Goal: Navigation & Orientation: Find specific page/section

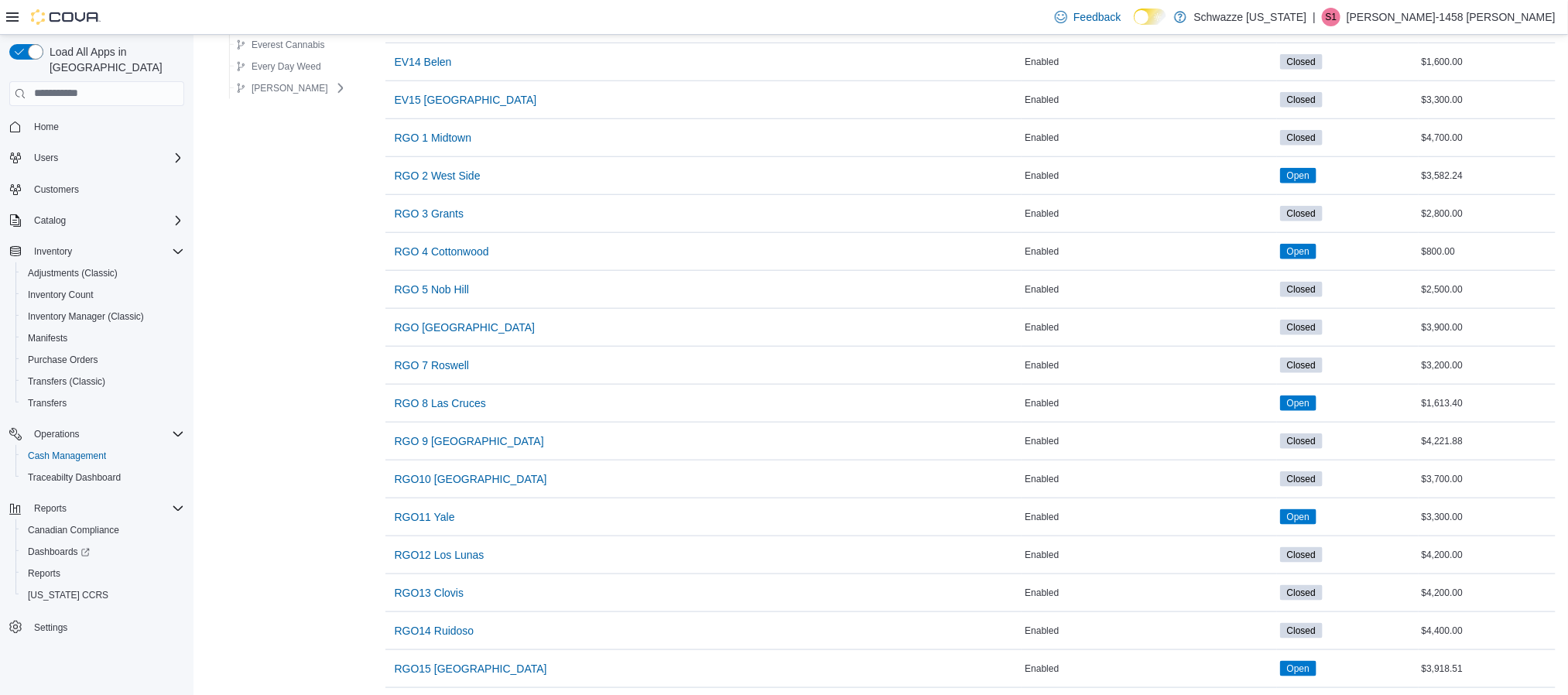
scroll to position [464, 0]
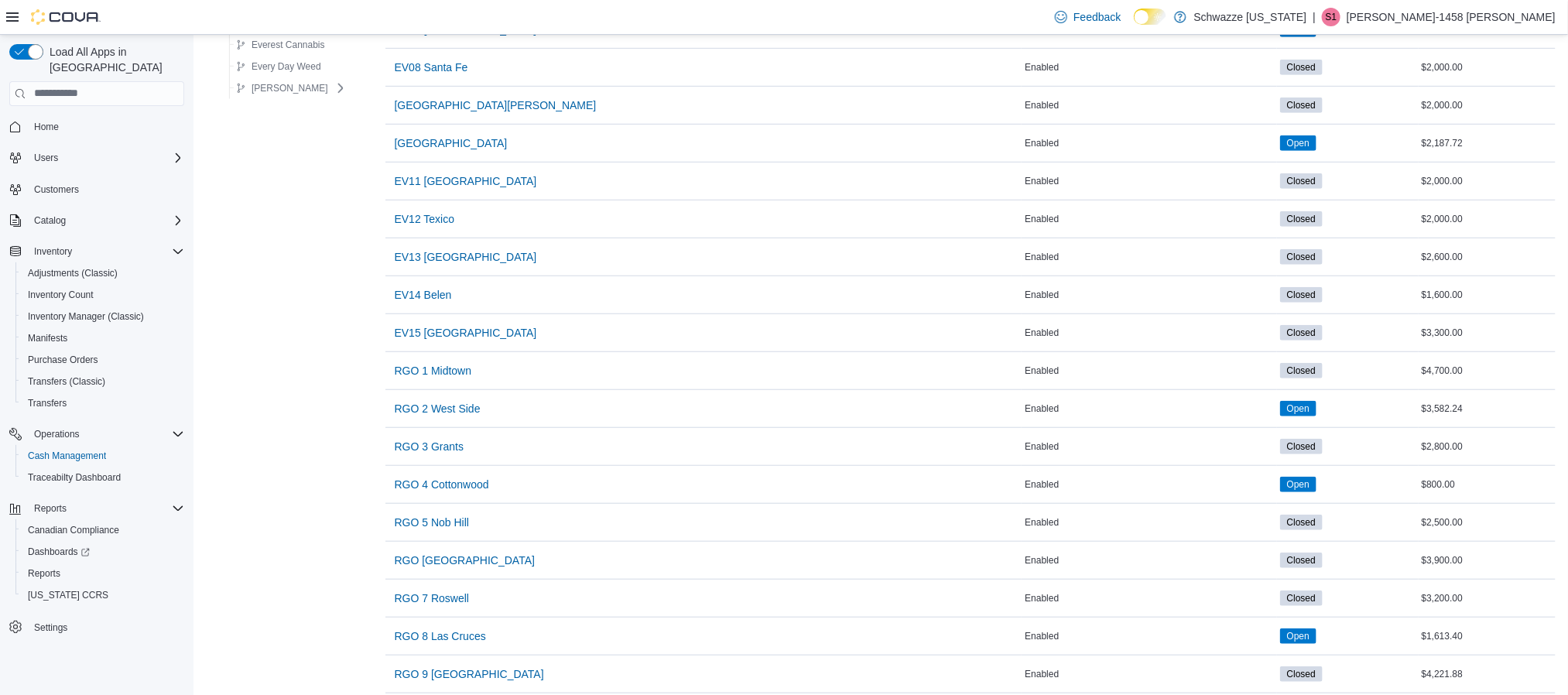
click at [1521, 15] on p "[PERSON_NAME]-1458 [PERSON_NAME]" at bounding box center [1451, 16] width 209 height 18
click at [1463, 144] on span "Sign Out" at bounding box center [1457, 151] width 41 height 16
